Goal: Obtain resource: Obtain resource

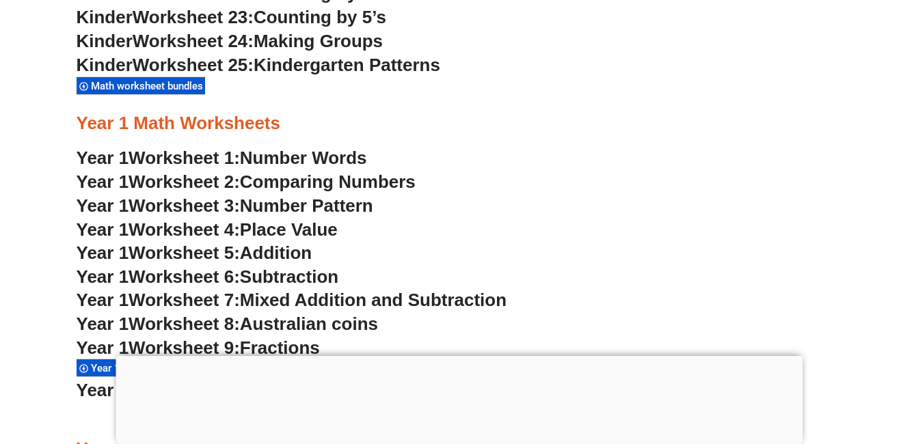
scroll to position [1230, 0]
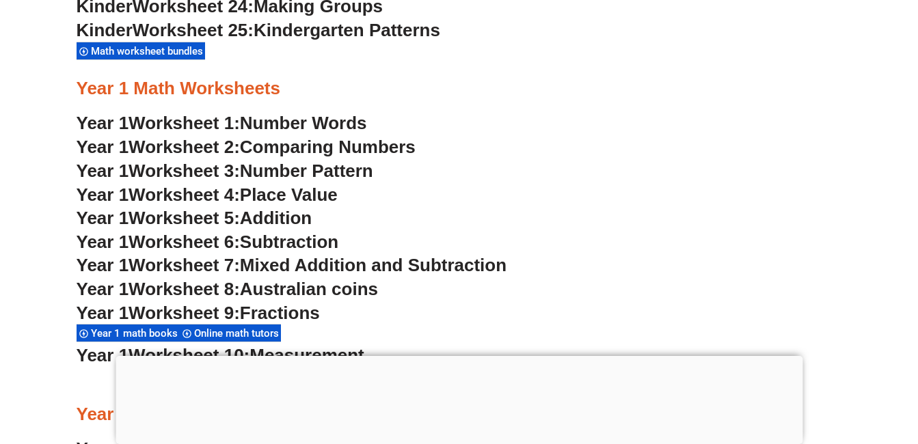
click at [278, 219] on span "Addition" at bounding box center [276, 218] width 72 height 20
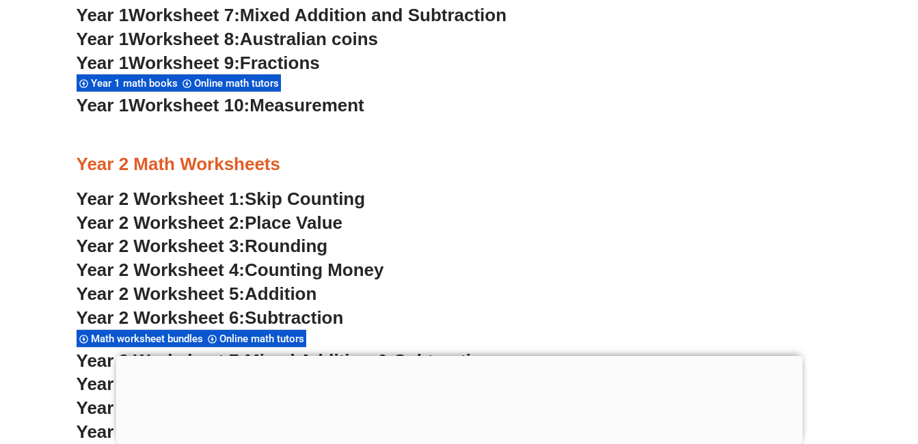
scroll to position [1503, 0]
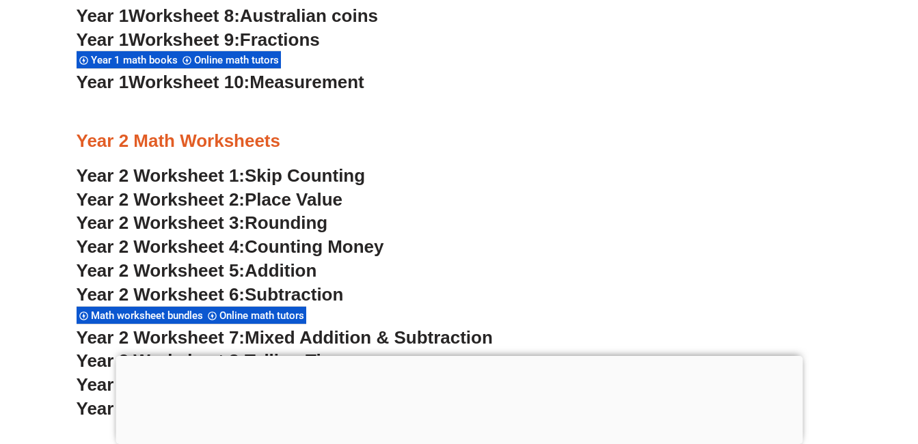
click at [314, 177] on span "Skip Counting" at bounding box center [305, 175] width 120 height 20
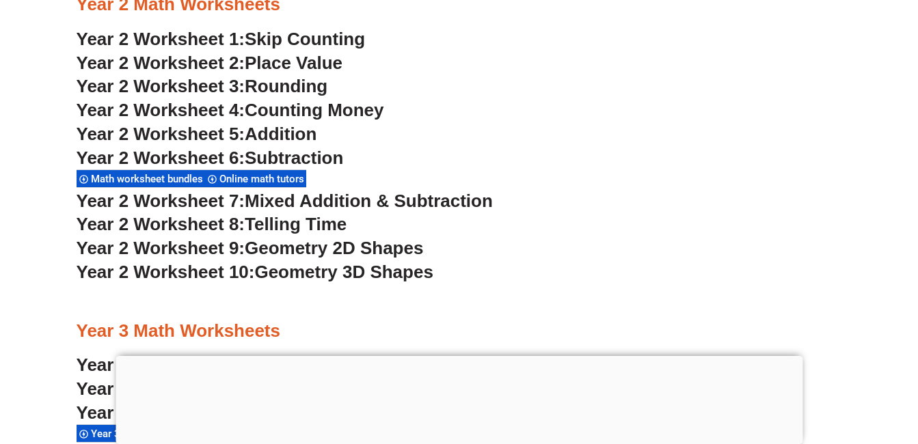
click at [314, 159] on span "Subtraction" at bounding box center [294, 158] width 98 height 20
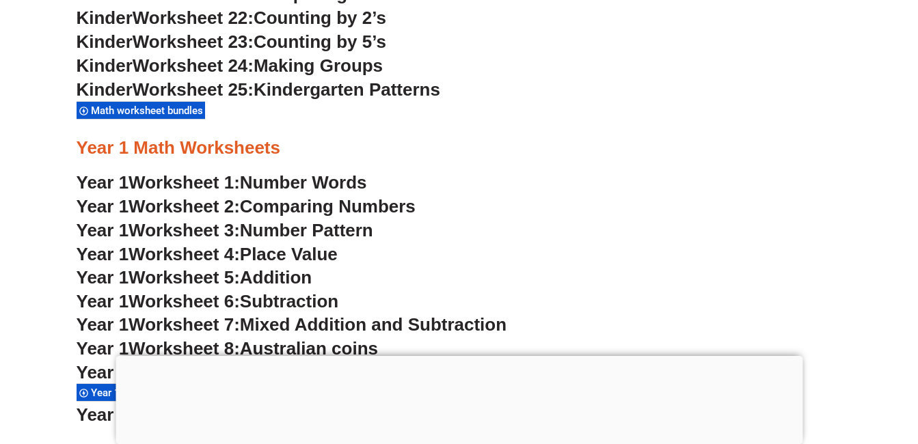
scroll to position [1230, 0]
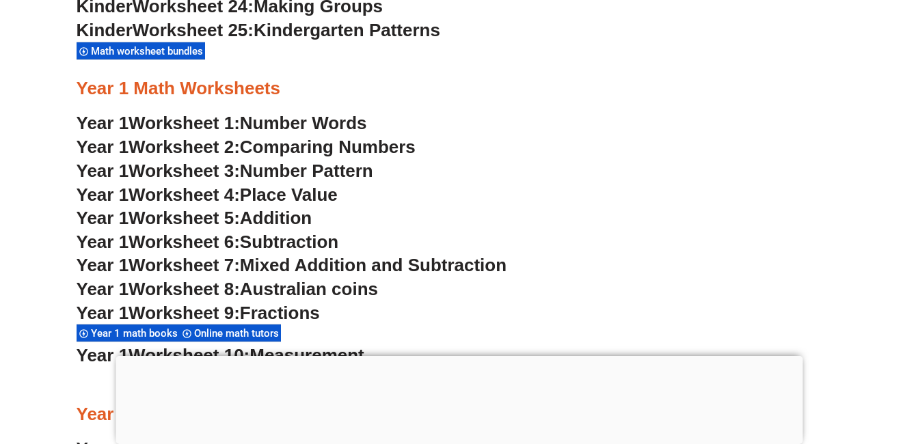
click at [291, 239] on span "Subtraction" at bounding box center [289, 242] width 98 height 20
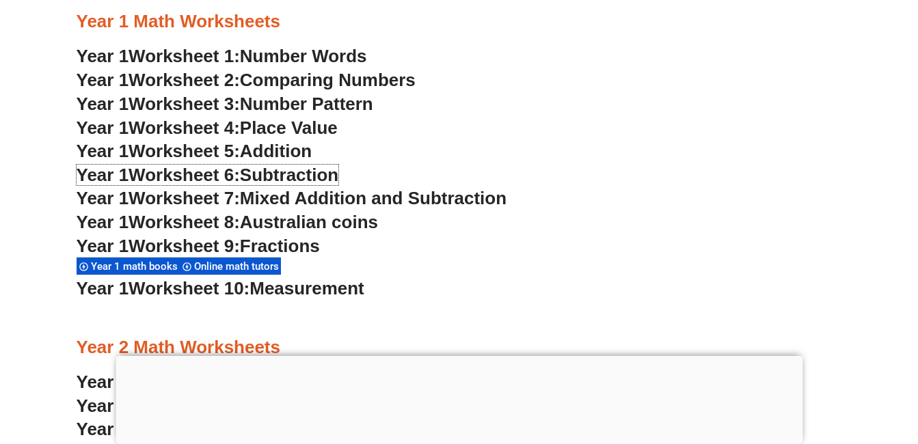
scroll to position [1298, 0]
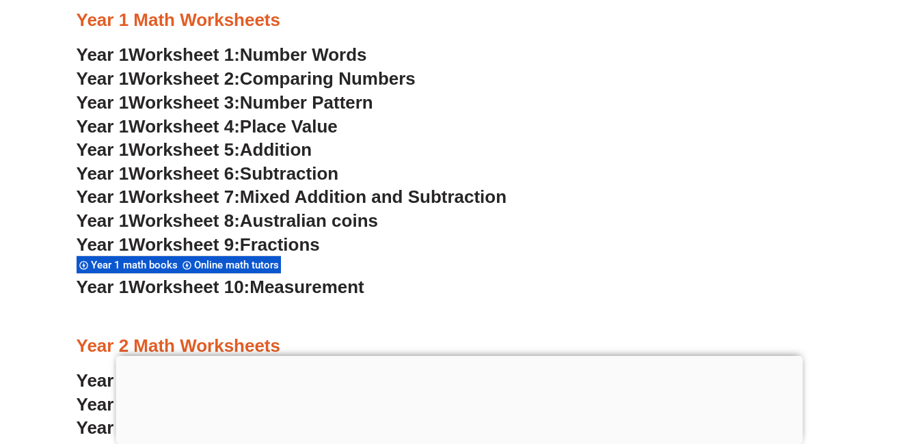
click at [278, 217] on span "Australian coins" at bounding box center [309, 220] width 138 height 20
